Goal: Entertainment & Leisure: Consume media (video, audio)

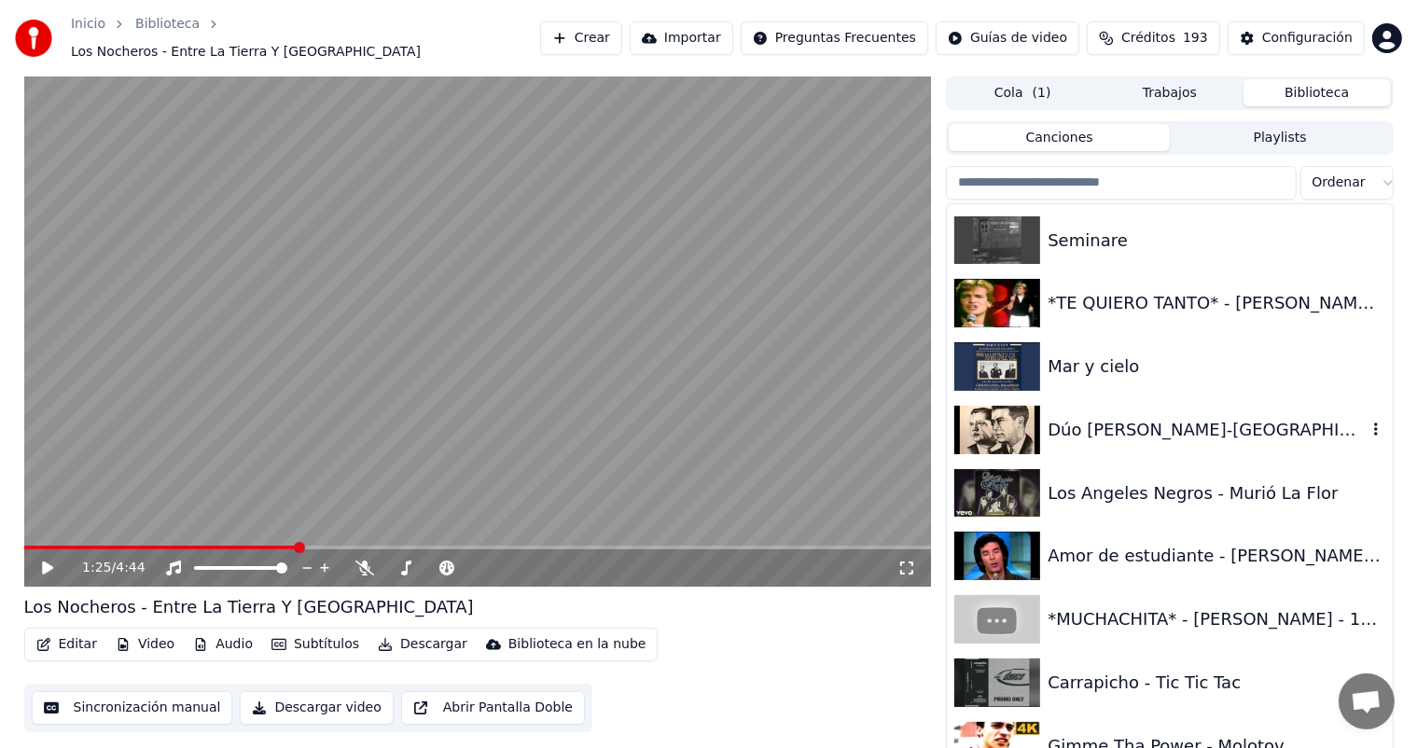
scroll to position [33879, 0]
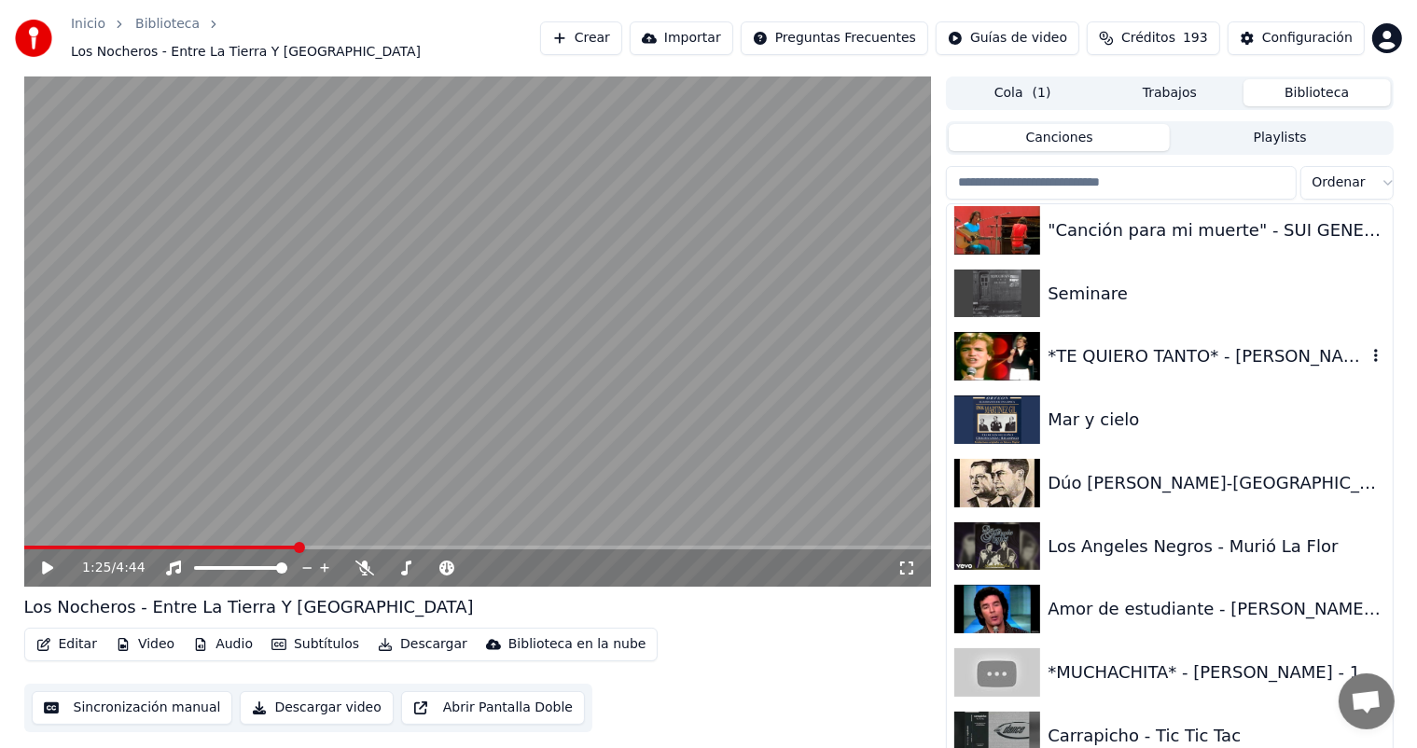
click at [1074, 343] on div "*TE QUIERO TANTO* - [PERSON_NAME] - 1982" at bounding box center [1207, 356] width 318 height 26
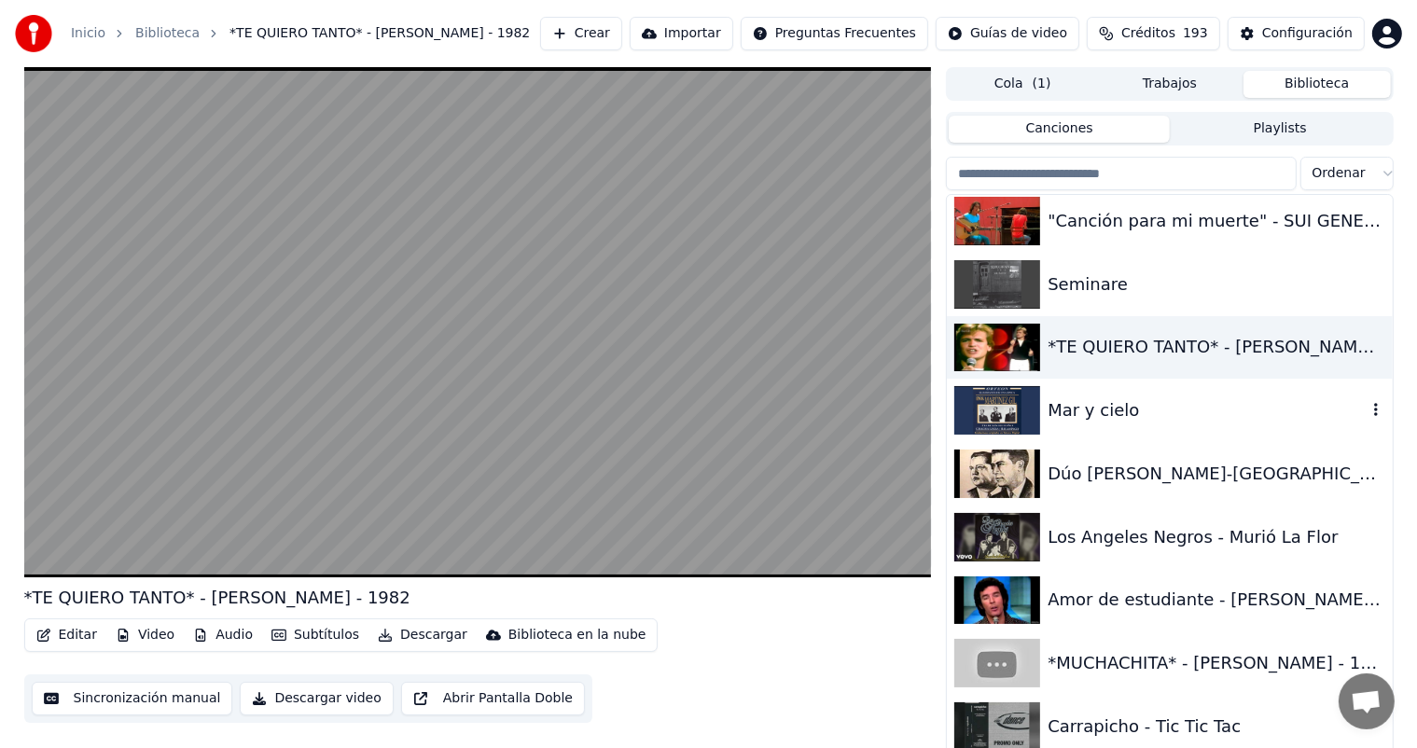
click at [1068, 400] on div "Mar y cielo" at bounding box center [1207, 410] width 318 height 26
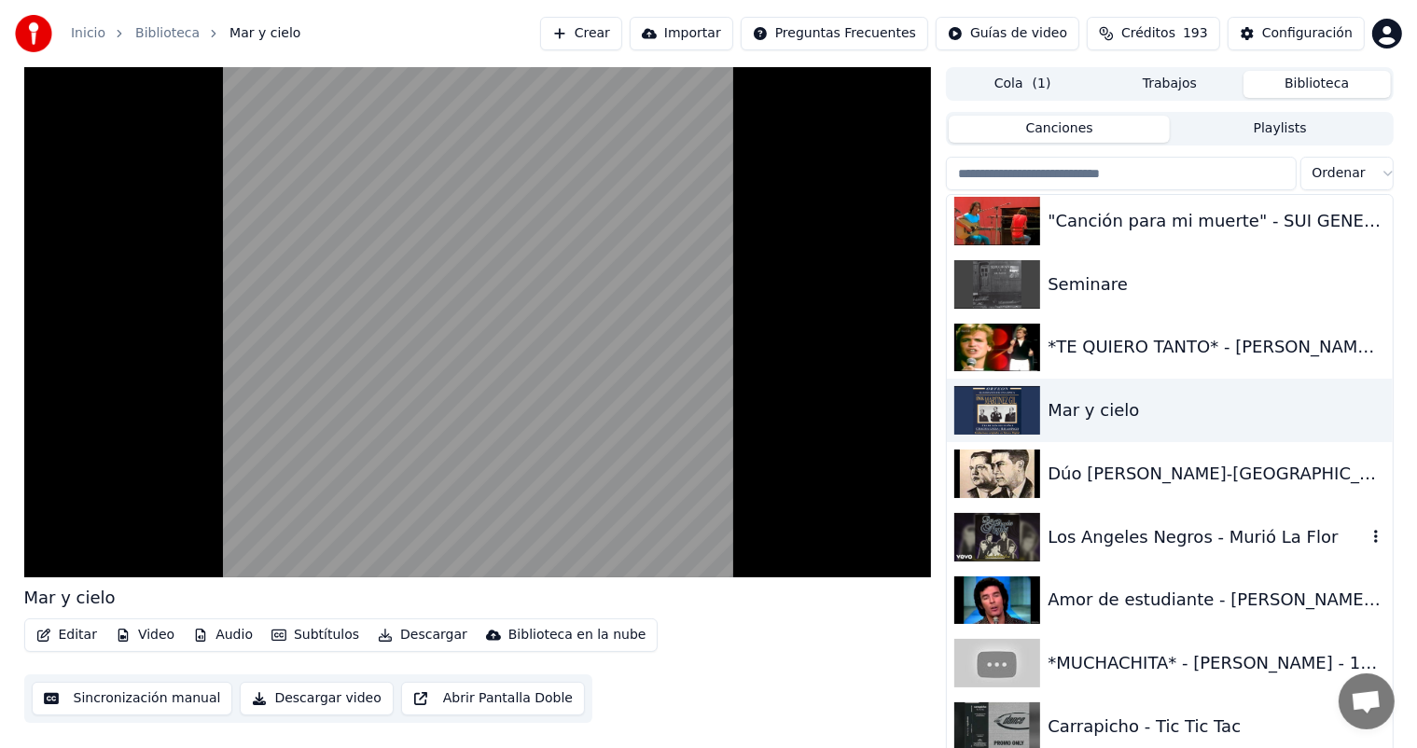
click at [1077, 514] on div "Los Angeles Negros - Murió La Flor" at bounding box center [1169, 537] width 445 height 63
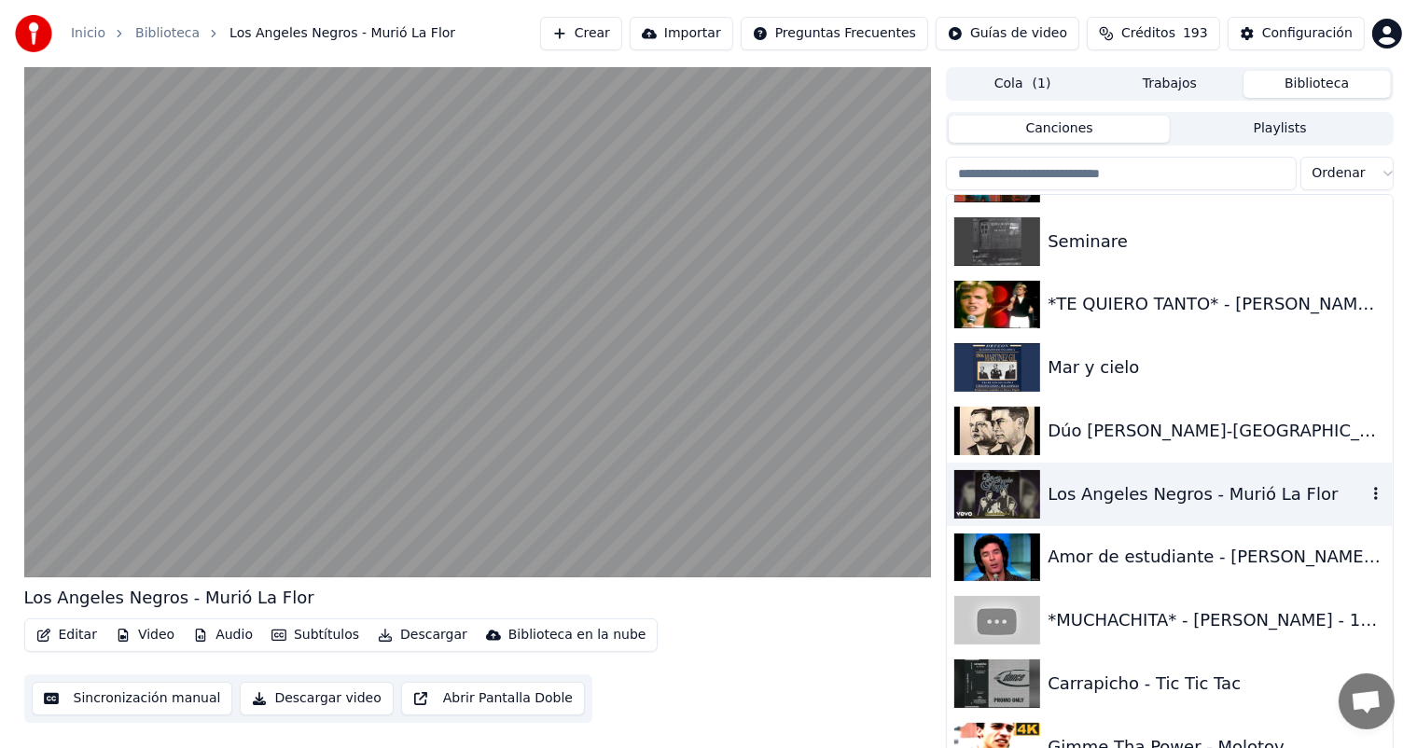
scroll to position [33936, 0]
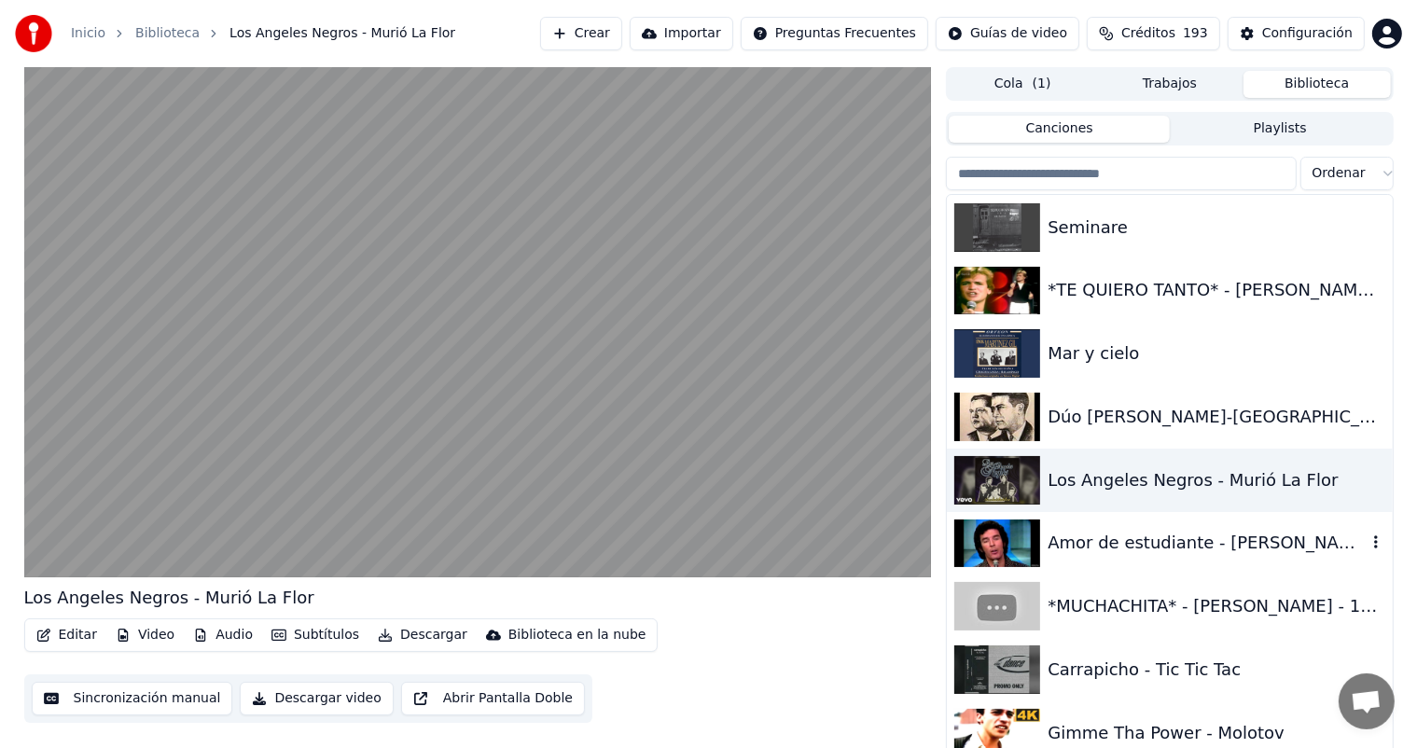
click at [1078, 517] on div "Amor de estudiante - [PERSON_NAME] HD" at bounding box center [1169, 543] width 445 height 63
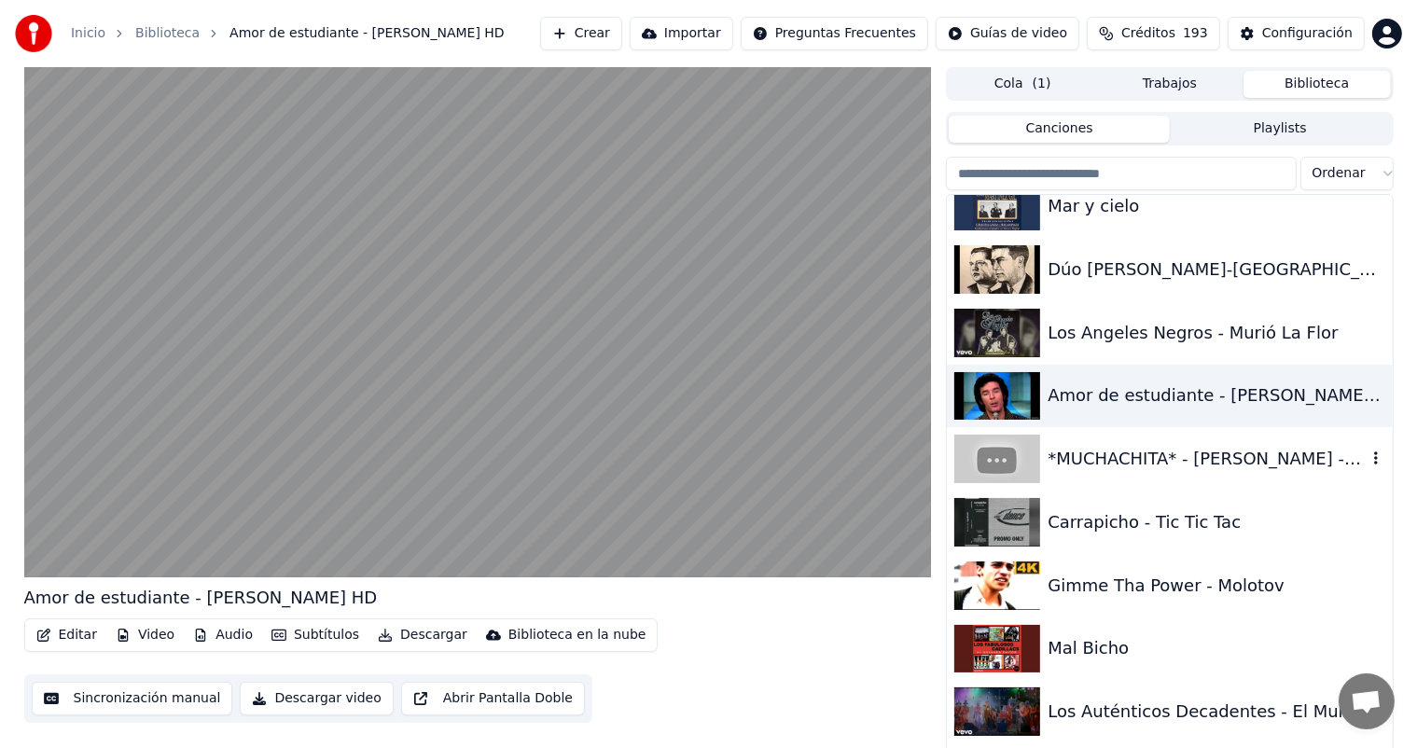
scroll to position [34085, 0]
click at [1078, 517] on div "Carrapicho - Tic Tic Tac" at bounding box center [1207, 521] width 318 height 26
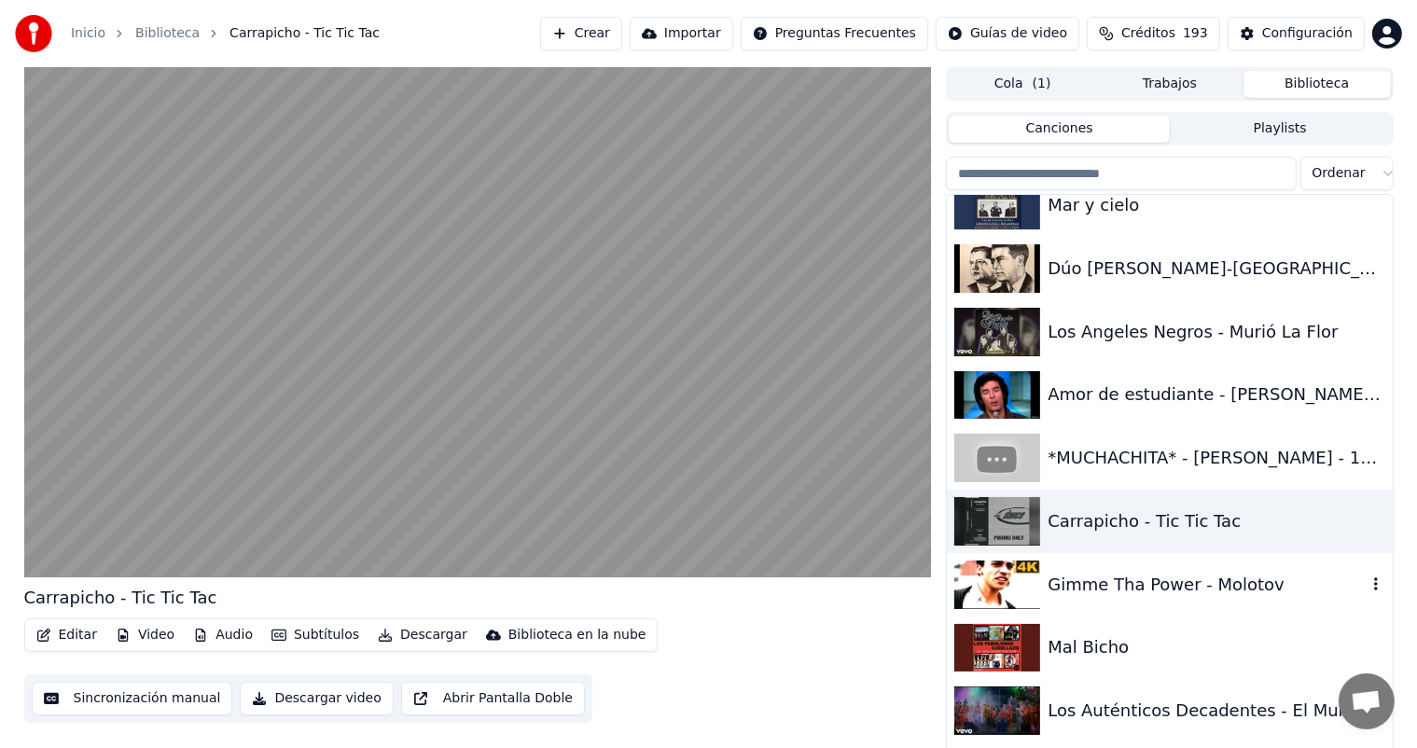
click at [465, 295] on video at bounding box center [478, 322] width 908 height 510
